Goal: Find specific page/section: Find specific page/section

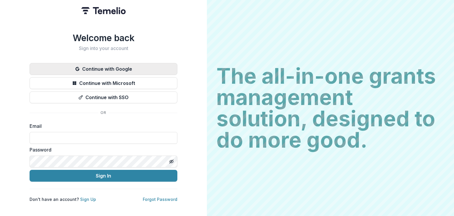
click at [121, 63] on button "Continue with Google" at bounding box center [104, 69] width 148 height 12
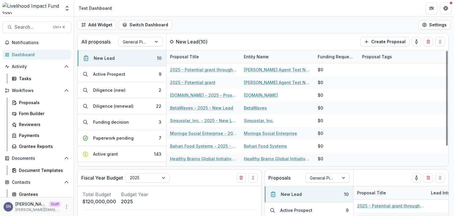
click at [31, 33] on div "Search... Ctrl + K Notifications Dashboard Activity Tasks Workflows Proposals F…" at bounding box center [37, 116] width 74 height 199
click at [27, 27] on span "Search..." at bounding box center [31, 27] width 35 height 6
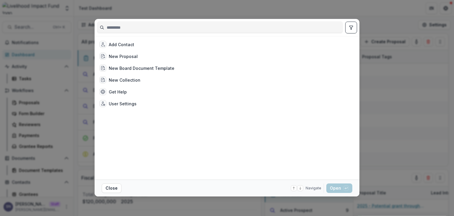
click at [243, 4] on div "Add Contact New Proposal New Board Document Template New Collection Get Help Us…" at bounding box center [227, 108] width 454 height 216
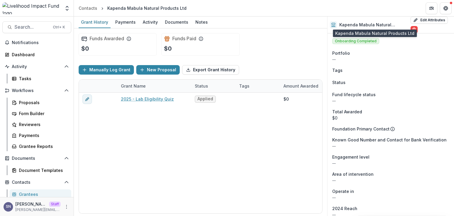
click at [385, 26] on h2 "Kapenda Mabula Natural Products Ltd" at bounding box center [373, 24] width 69 height 5
click at [380, 23] on h2 "Kapenda Mabula Natural Products Ltd" at bounding box center [373, 24] width 69 height 5
drag, startPoint x: 337, startPoint y: 23, endPoint x: 390, endPoint y: 22, distance: 52.6
click at [390, 22] on div "Kapenda Mabula Natural Products Ltd" at bounding box center [369, 24] width 78 height 7
click at [390, 22] on h2 "Kapenda Mabula Natural Products Ltd" at bounding box center [373, 24] width 69 height 5
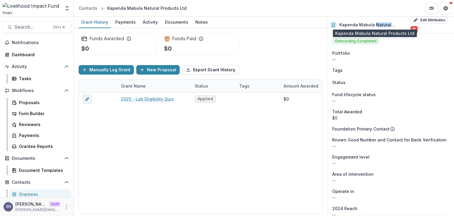
click at [390, 22] on h2 "Kapenda Mabula Natural Products Ltd" at bounding box center [373, 24] width 69 height 5
click at [365, 22] on div "Kapenda Mabula Natural Products Ltd" at bounding box center [369, 24] width 78 height 7
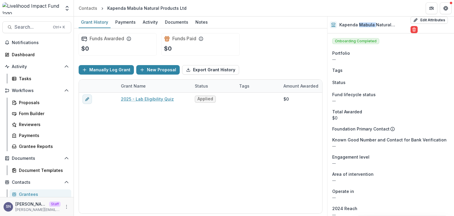
click at [365, 22] on div "Kapenda Mabula Natural Products Ltd" at bounding box center [369, 24] width 78 height 7
copy div "Kapenda Mabula Natural Products Ltd Edit Attributes Are you sure? This action w…"
click at [19, 20] on div "Search... Ctrl + K Notifications Dashboard Activity Tasks Workflows Proposals F…" at bounding box center [37, 116] width 74 height 199
click at [18, 23] on button "Search... Ctrl + K" at bounding box center [36, 27] width 69 height 12
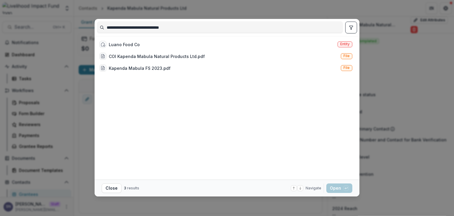
type input "**********"
click at [82, 120] on div "**********" at bounding box center [227, 108] width 454 height 216
